Goal: Task Accomplishment & Management: Complete application form

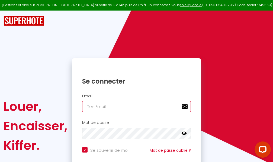
click at [132, 108] on input "email" at bounding box center [136, 106] width 109 height 11
type input "m"
checkbox input "true"
type input "ma"
checkbox input "true"
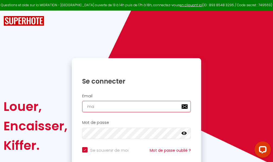
type input "mar"
checkbox input "true"
type input "marc"
checkbox input "true"
type input "marcd"
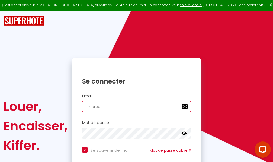
checkbox input "true"
type input "marcdp"
checkbox input "true"
type input "marcdpo"
checkbox input "true"
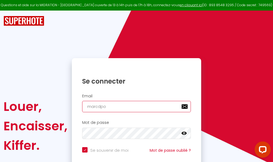
type input "marcdpoz"
checkbox input "true"
type input "marcdpoz."
checkbox input "true"
type input "marcdpoz.l"
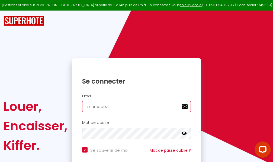
checkbox input "true"
type input "marcdpoz.lo"
checkbox input "true"
type input "marcdpoz.loc"
checkbox input "true"
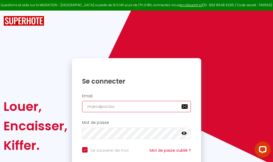
type input "marcdpoz.loca"
checkbox input "true"
type input "marcdpoz.locat"
checkbox input "true"
type input "marcdpoz.locati"
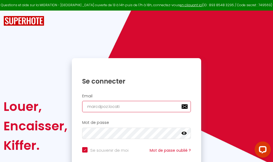
checkbox input "true"
type input "marcdpoz.locatio"
checkbox input "true"
type input "marcdpoz.location"
checkbox input "true"
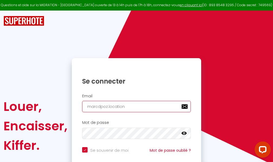
type input "marcdpoz.location@"
checkbox input "true"
type input "marcdpoz.location@g"
checkbox input "true"
type input "marcdpoz.location@gm"
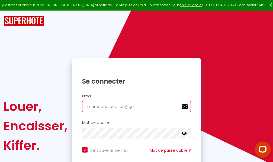
checkbox input "true"
type input "marcdpoz.location@gma"
checkbox input "true"
type input "marcdpoz.location@gmai"
checkbox input "true"
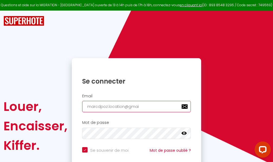
type input "[EMAIL_ADDRESS]"
checkbox input "true"
type input "[EMAIL_ADDRESS]."
checkbox input "true"
type input "marcdpoz.location@gmail.c"
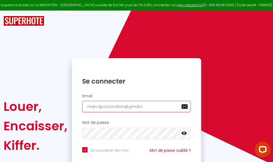
checkbox input "true"
type input "[EMAIL_ADDRESS][DOMAIN_NAME]"
checkbox input "true"
type input "[EMAIL_ADDRESS][DOMAIN_NAME]"
checkbox input "true"
